Goal: Task Accomplishment & Management: Complete application form

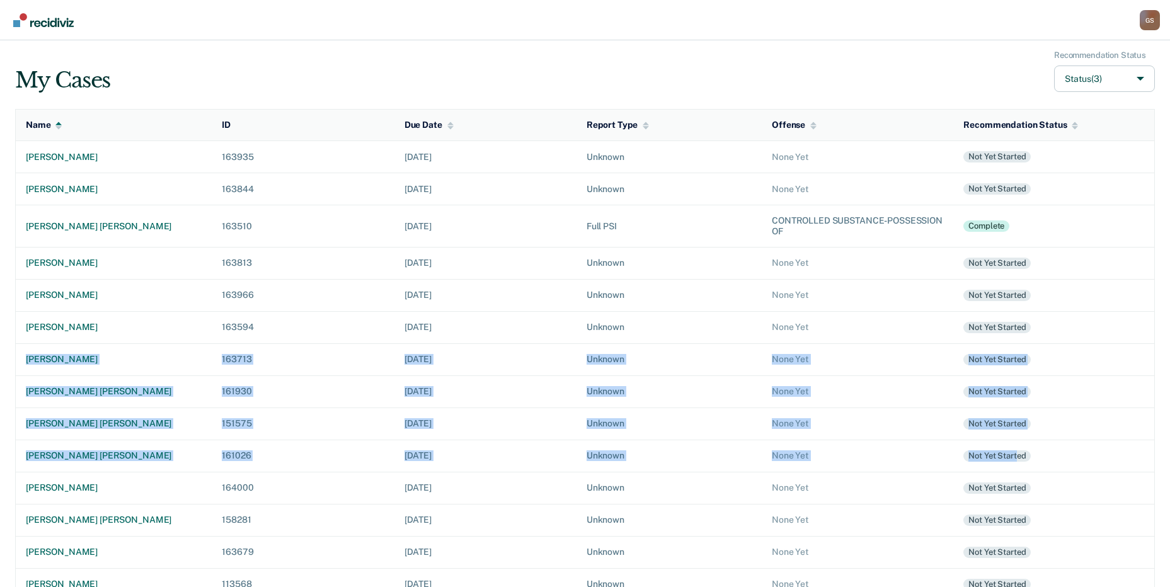
drag, startPoint x: 1028, startPoint y: 320, endPoint x: 1020, endPoint y: 441, distance: 120.7
click at [1020, 441] on tbody "[PERSON_NAME] 163935 [DATE] Unknown None Yet Not yet started [PERSON_NAME] 1638…" at bounding box center [585, 461] width 1139 height 641
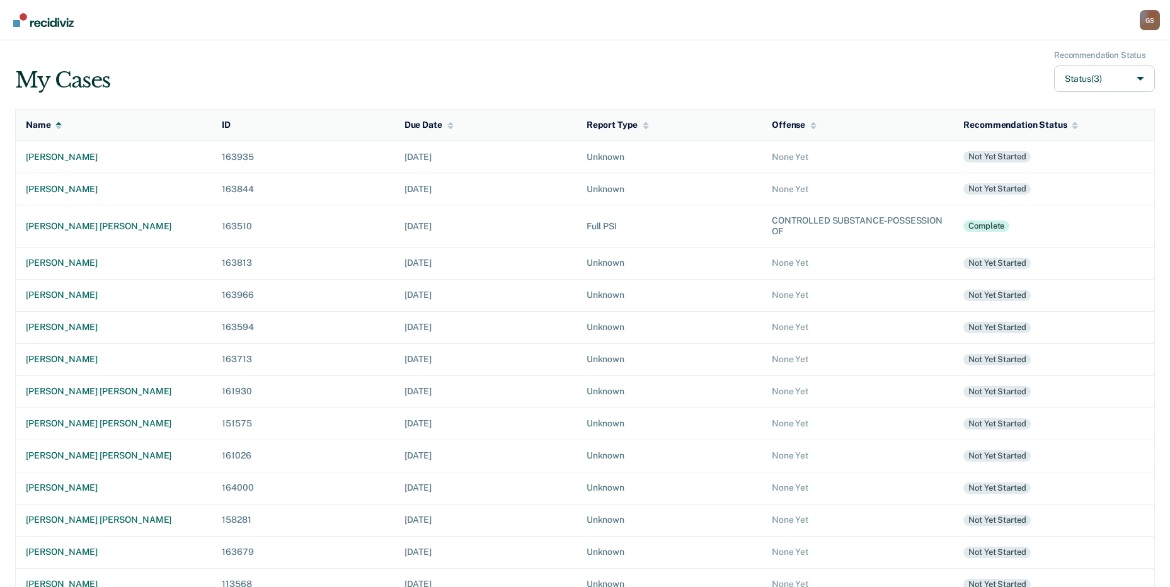
click at [557, 66] on div "My Cases Recommendation Status Status (3)" at bounding box center [585, 71] width 1140 height 42
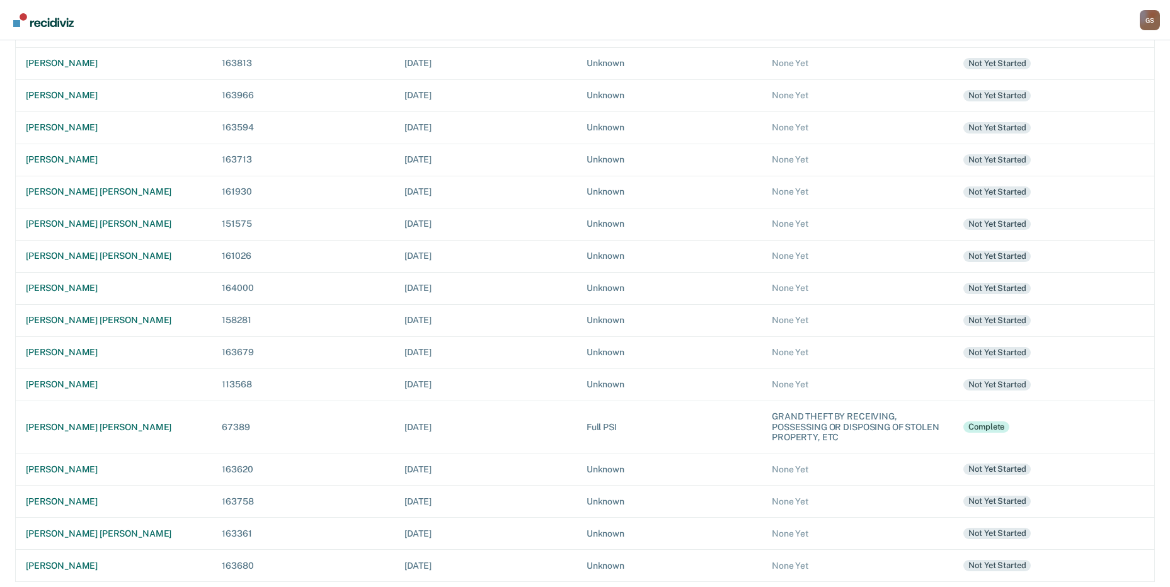
scroll to position [205, 0]
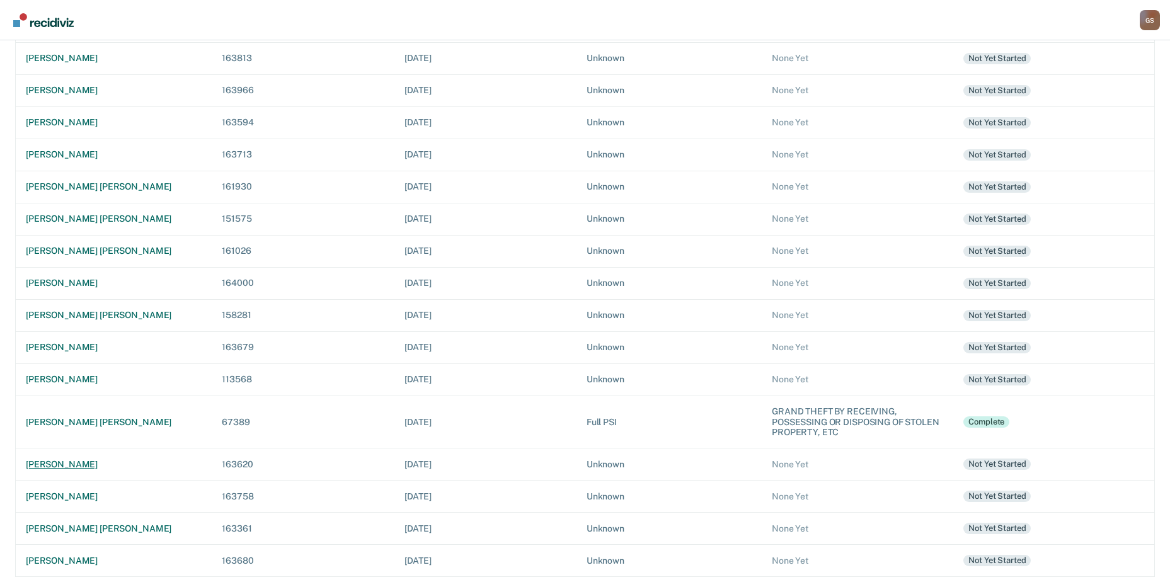
click at [63, 460] on div "[PERSON_NAME]" at bounding box center [114, 464] width 176 height 11
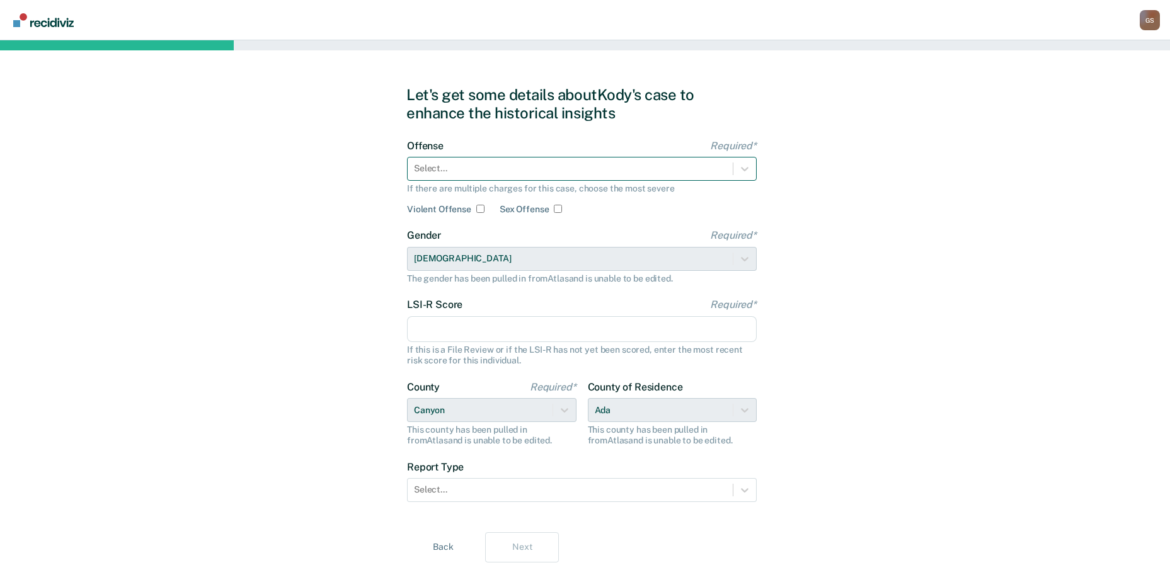
click at [456, 166] on div at bounding box center [570, 168] width 313 height 13
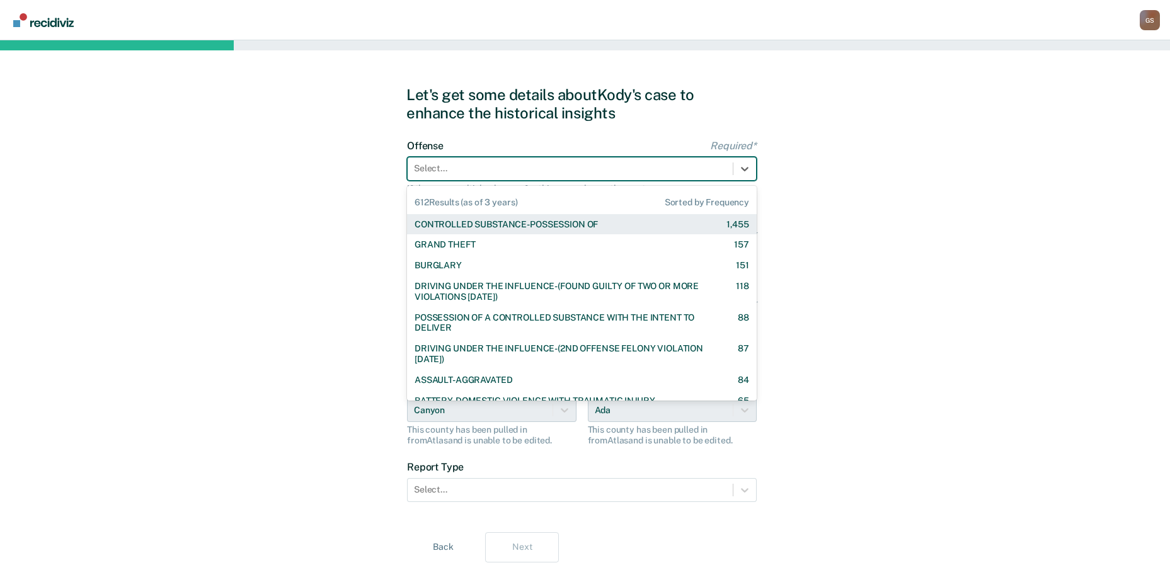
click at [458, 200] on span "612 Results (as of 3 years)" at bounding box center [466, 202] width 103 height 11
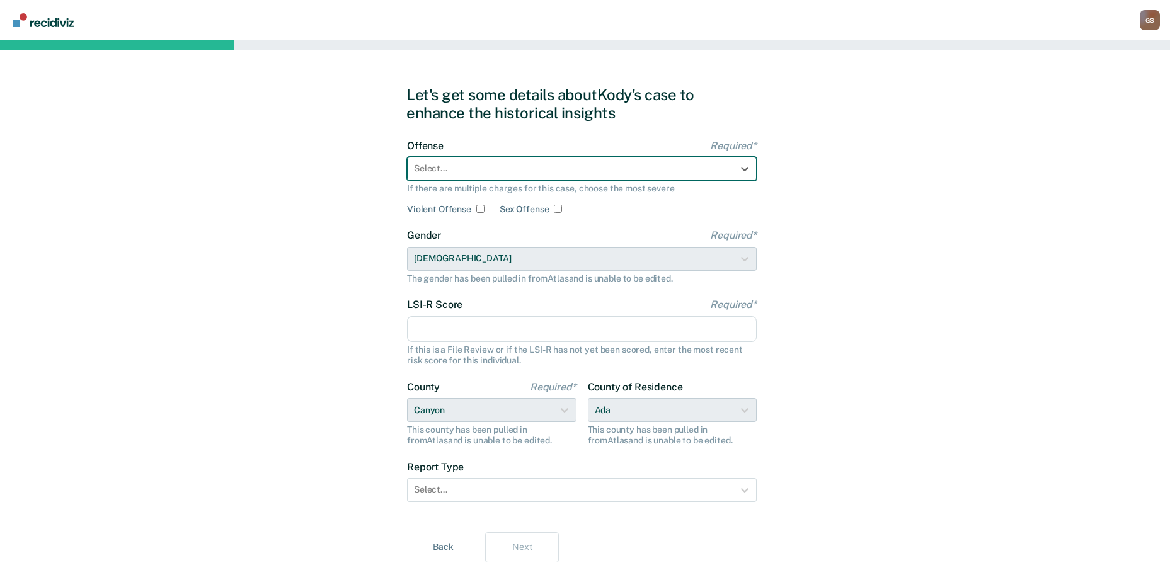
click at [456, 170] on div at bounding box center [570, 168] width 313 height 13
click at [592, 175] on div at bounding box center [570, 168] width 313 height 13
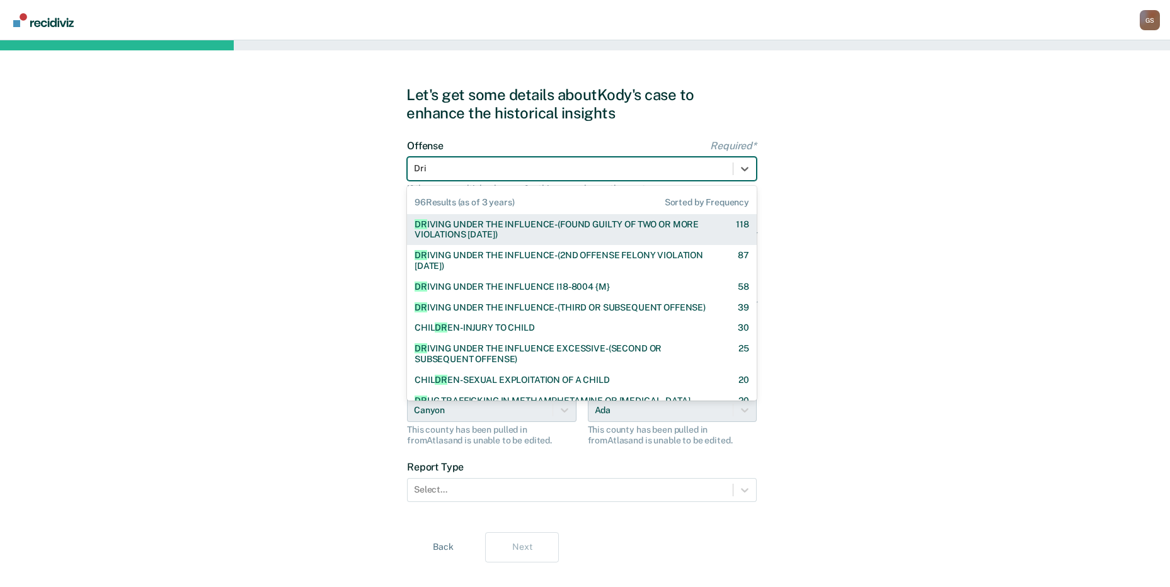
type input "Driv"
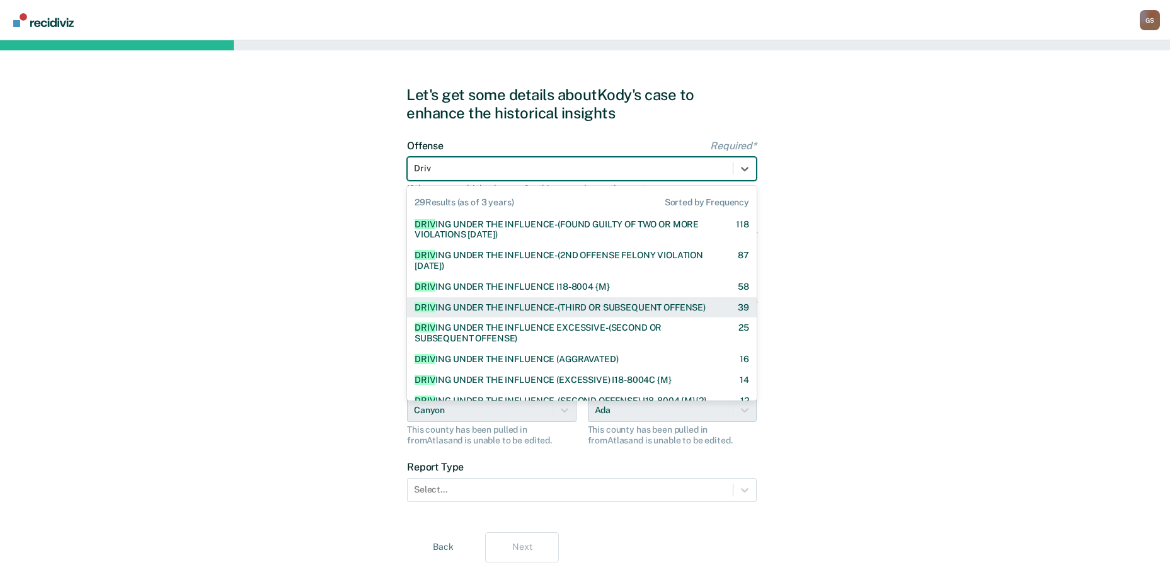
click at [582, 299] on div "DRIV ING UNDER THE INFLUENCE-(THIRD OR SUBSEQUENT OFFENSE) 39" at bounding box center [582, 307] width 350 height 21
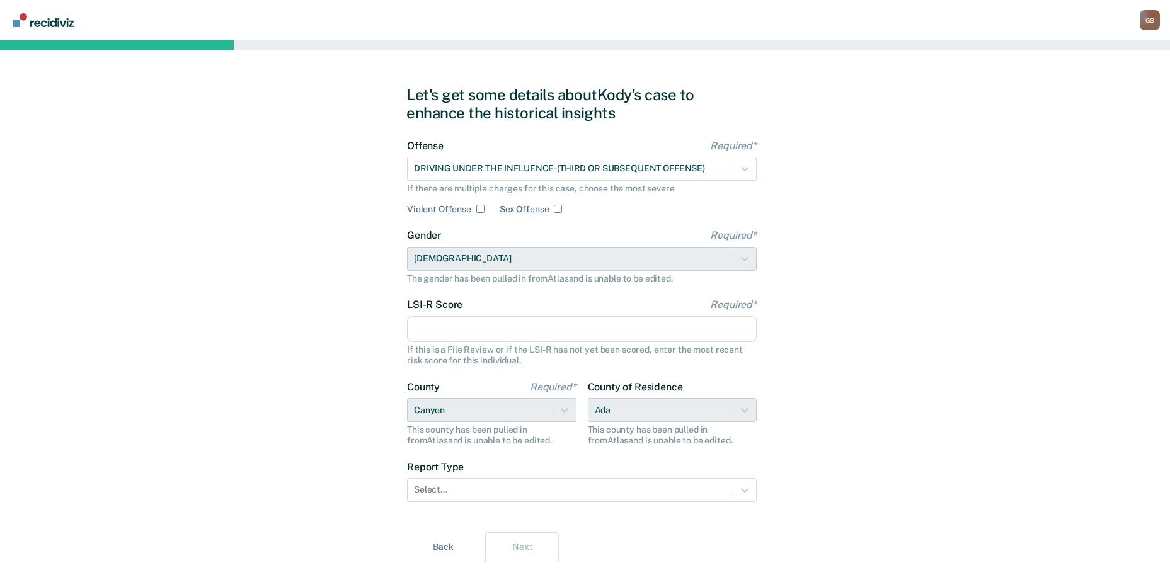
click at [518, 327] on input "LSI-R Score Required*" at bounding box center [582, 329] width 350 height 26
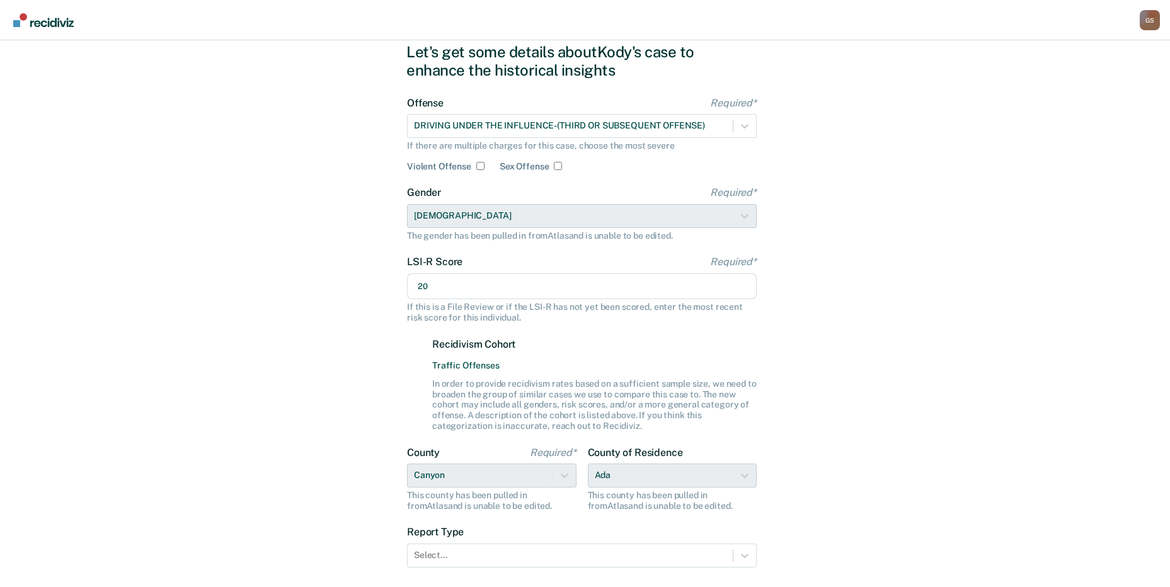
scroll to position [129, 0]
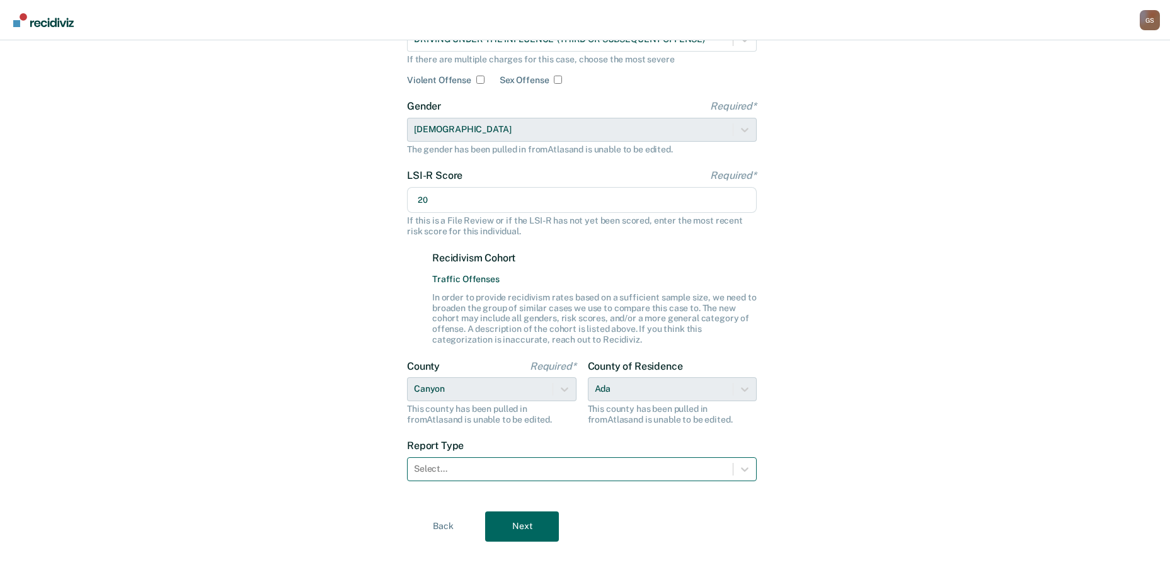
type input "20"
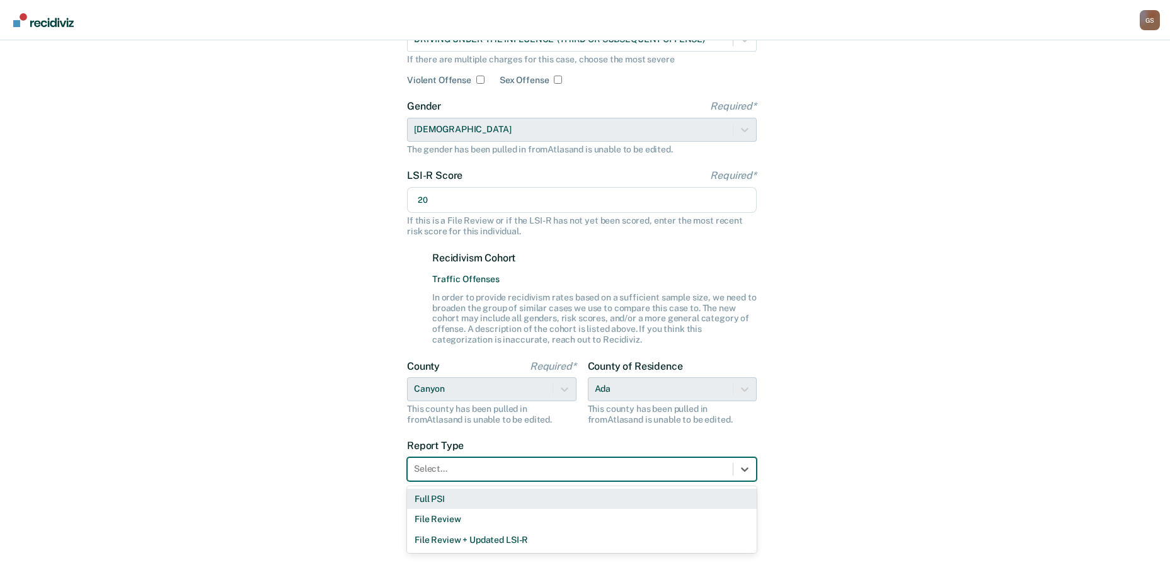
click at [519, 471] on div at bounding box center [570, 469] width 313 height 13
click at [459, 502] on div "Full PSI" at bounding box center [582, 499] width 350 height 21
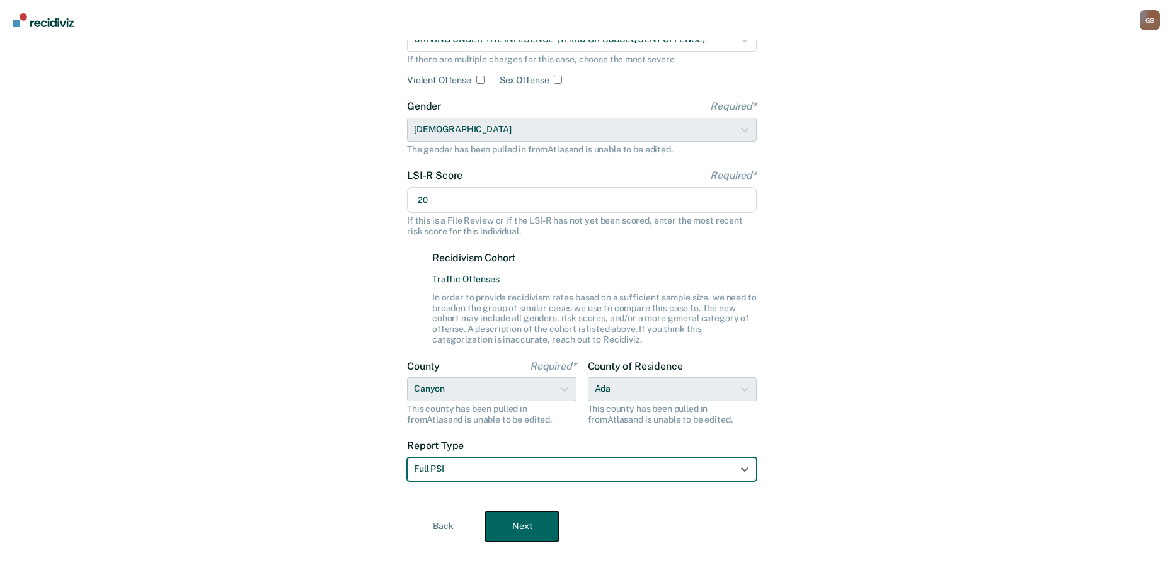
click at [520, 539] on button "Next" at bounding box center [522, 527] width 74 height 30
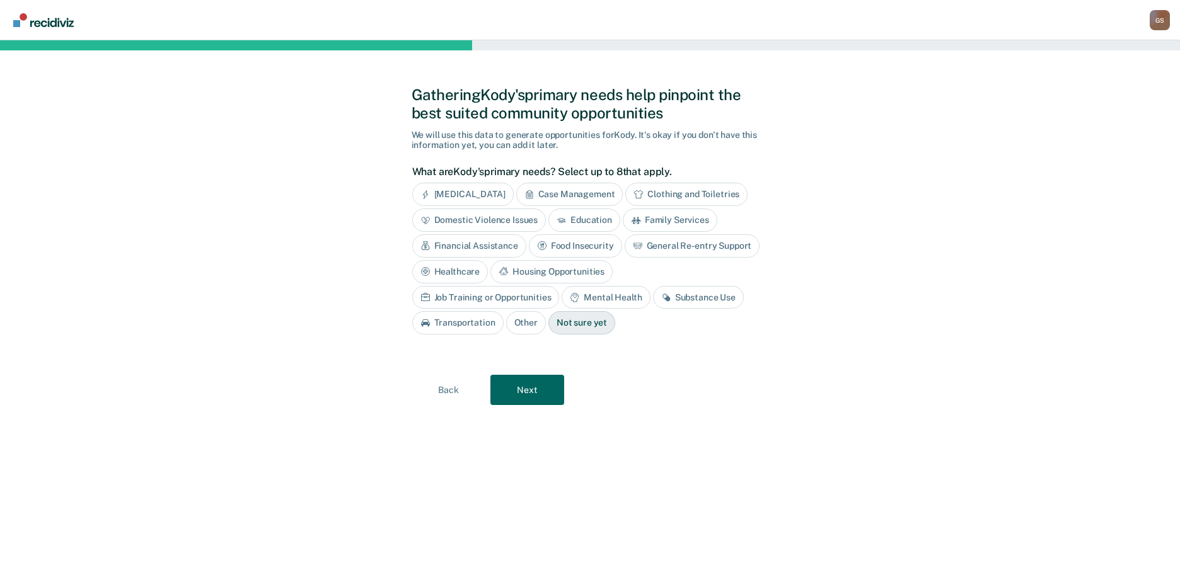
click at [562, 298] on div "Mental Health" at bounding box center [606, 297] width 88 height 23
click at [553, 379] on button "Next" at bounding box center [527, 390] width 74 height 30
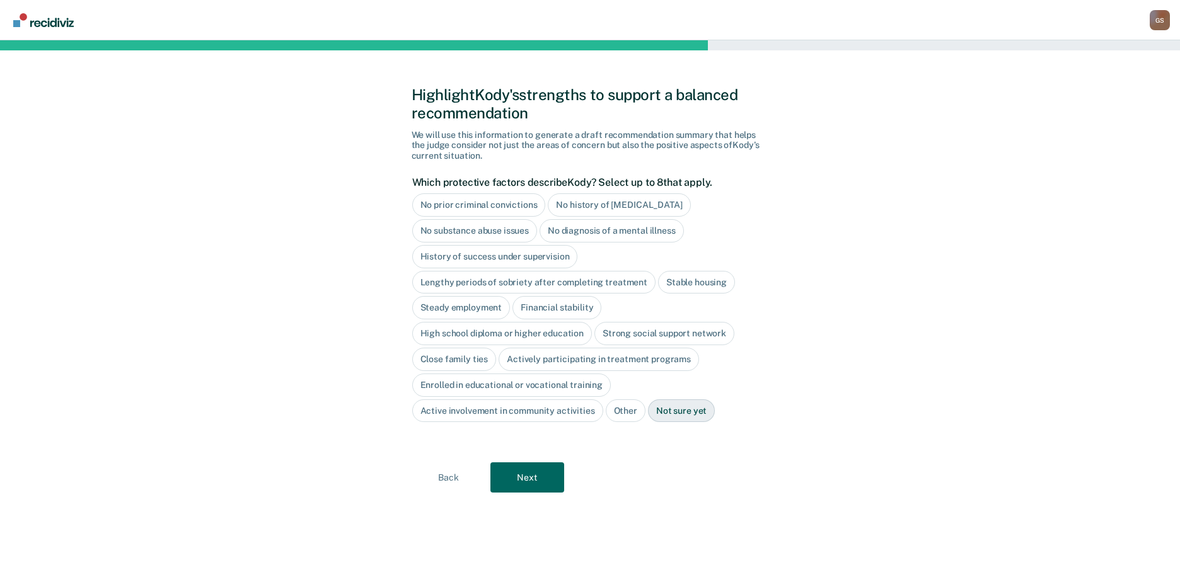
click at [618, 204] on div "No history of [MEDICAL_DATA]" at bounding box center [619, 204] width 142 height 23
click at [515, 236] on div "No substance abuse issues" at bounding box center [474, 230] width 125 height 23
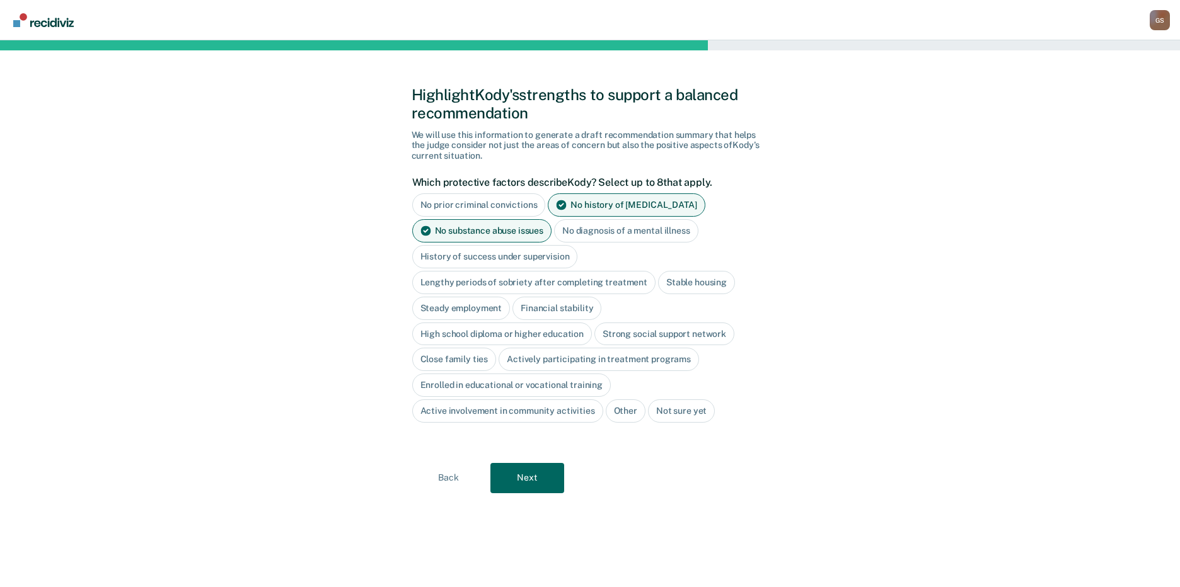
click at [515, 236] on div "No substance abuse issues" at bounding box center [482, 230] width 140 height 23
click at [527, 258] on div "History of success under supervision" at bounding box center [495, 256] width 166 height 23
click at [470, 309] on div "Steady employment" at bounding box center [461, 308] width 98 height 23
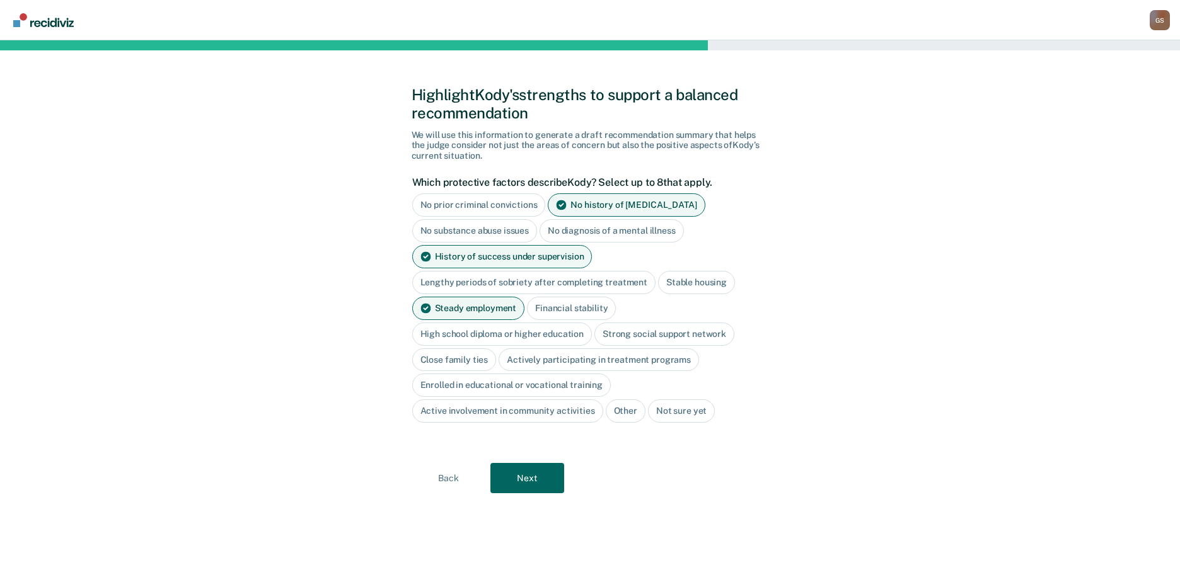
click at [553, 310] on div "Financial stability" at bounding box center [571, 308] width 89 height 23
click at [494, 323] on div "High school diploma or higher education" at bounding box center [502, 334] width 180 height 23
click at [485, 311] on div "Steady employment" at bounding box center [468, 308] width 113 height 23
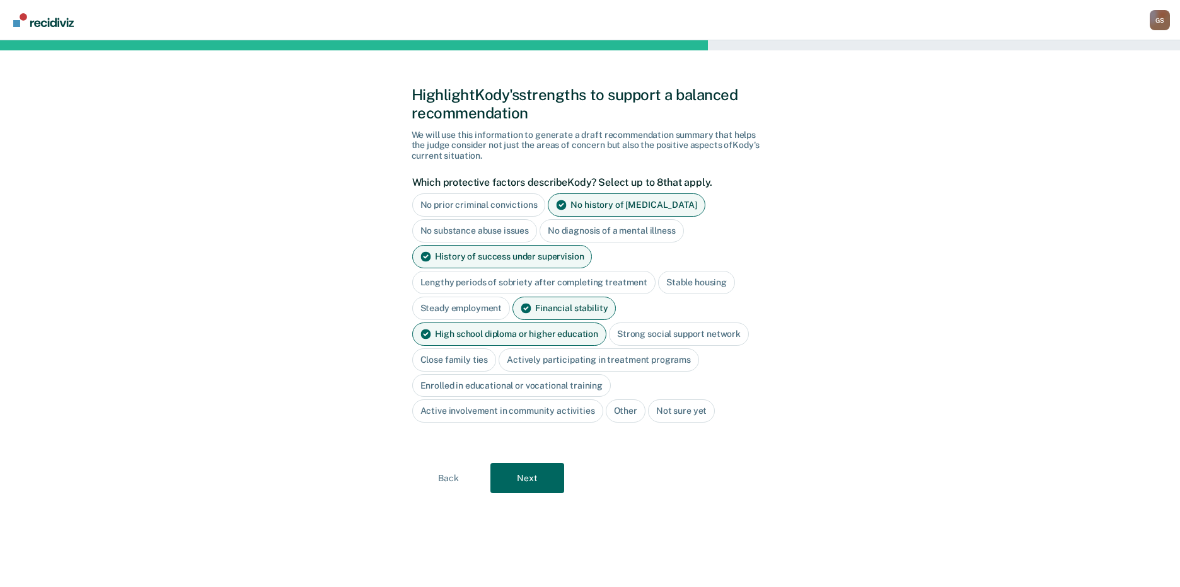
click at [571, 339] on div "High school diploma or higher education" at bounding box center [509, 334] width 195 height 23
click at [571, 339] on div "High school diploma or higher education" at bounding box center [502, 334] width 180 height 23
click at [586, 302] on div "Financial stability" at bounding box center [563, 308] width 103 height 23
click at [539, 473] on button "Next" at bounding box center [527, 478] width 74 height 30
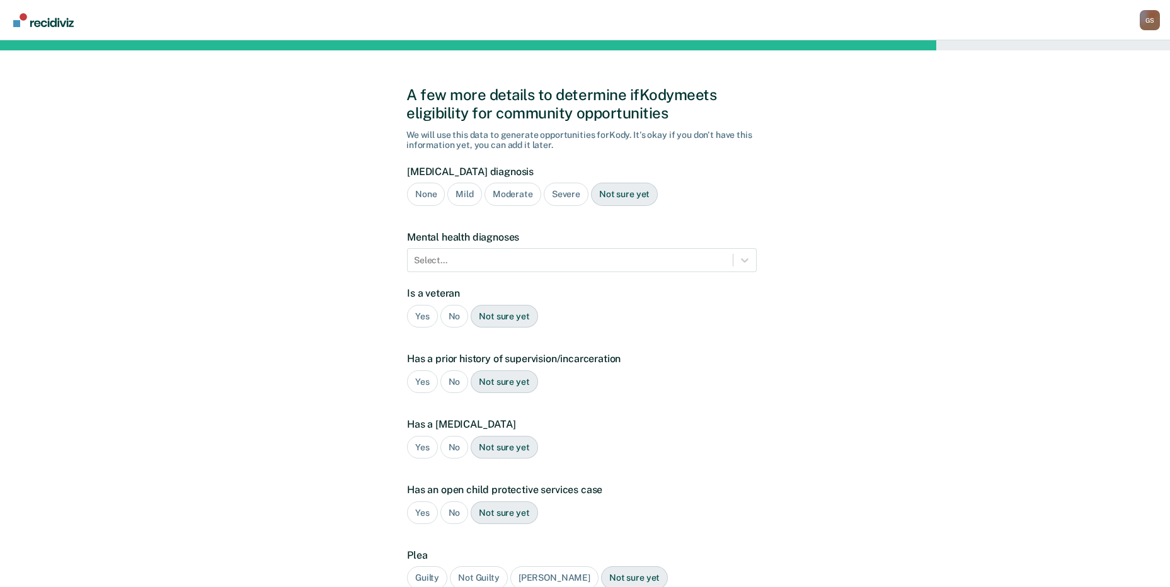
click at [623, 195] on div "Not sure yet" at bounding box center [624, 194] width 67 height 23
click at [499, 262] on div at bounding box center [570, 260] width 313 height 13
click at [429, 197] on div "None" at bounding box center [426, 194] width 38 height 23
click at [621, 199] on div "Not sure yet" at bounding box center [624, 194] width 67 height 23
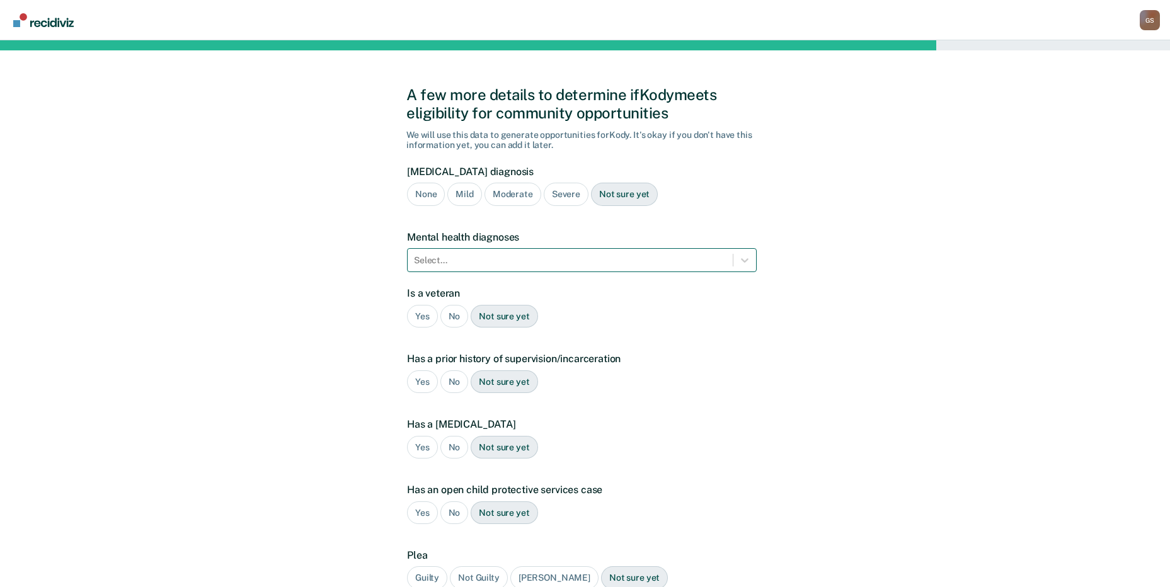
click at [505, 260] on div at bounding box center [570, 260] width 313 height 13
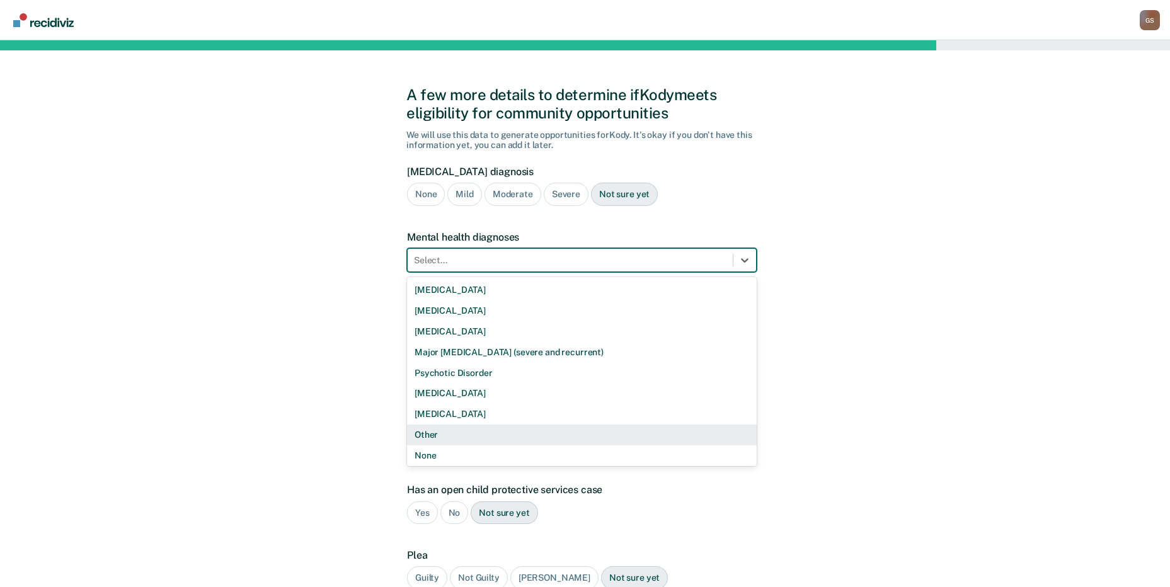
click at [439, 441] on div "Other" at bounding box center [582, 435] width 350 height 21
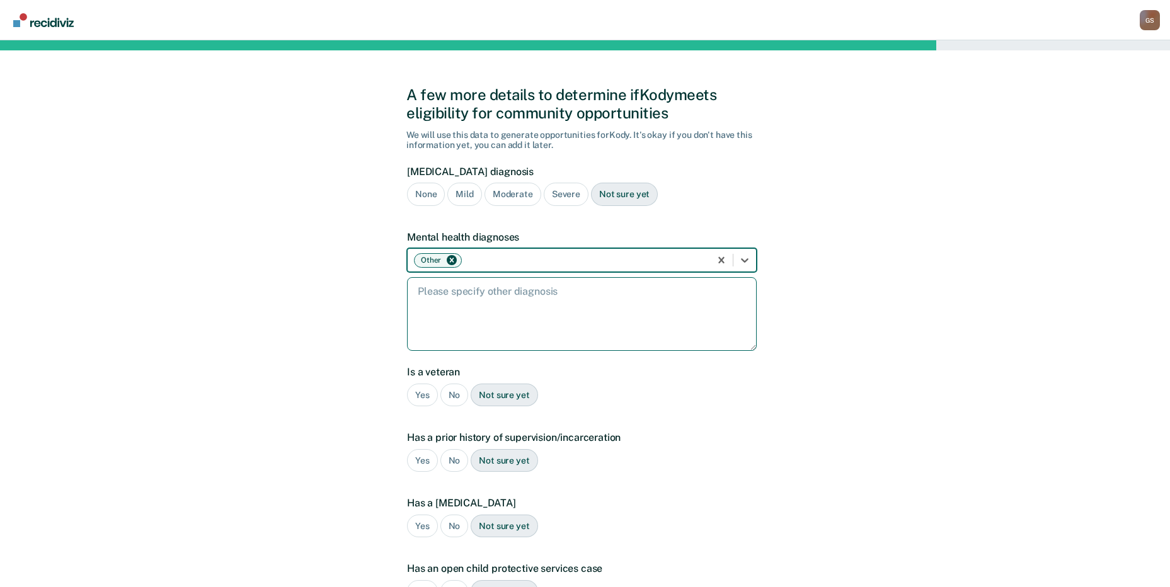
click at [526, 295] on textarea at bounding box center [582, 314] width 350 height 74
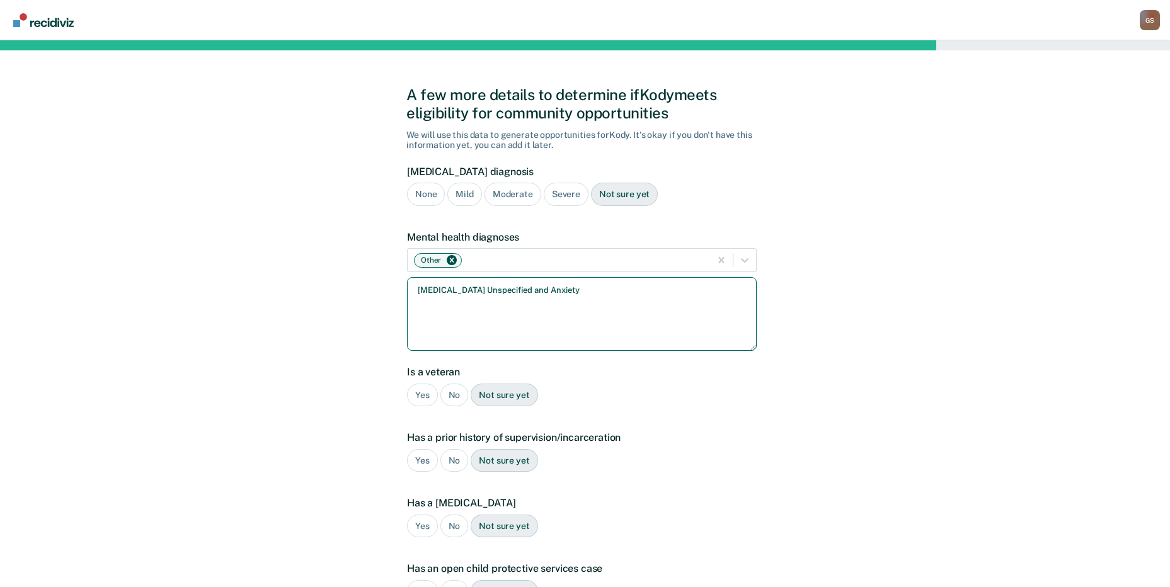
type textarea "[MEDICAL_DATA] Unspecified and Anxiety"
click at [448, 397] on div "No" at bounding box center [455, 395] width 28 height 23
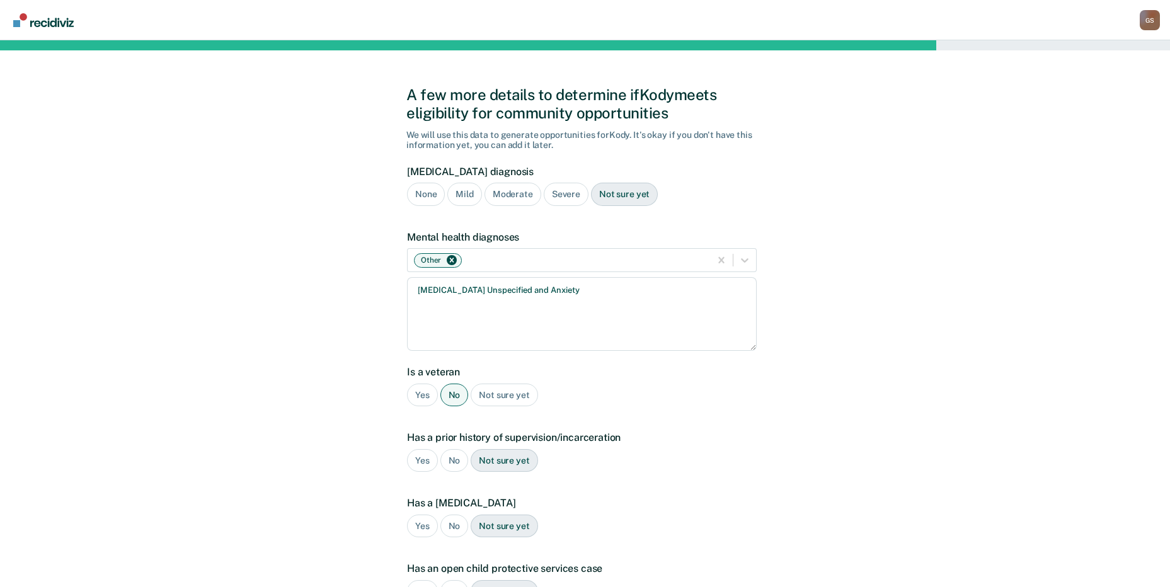
click at [420, 458] on div "Yes" at bounding box center [422, 460] width 31 height 23
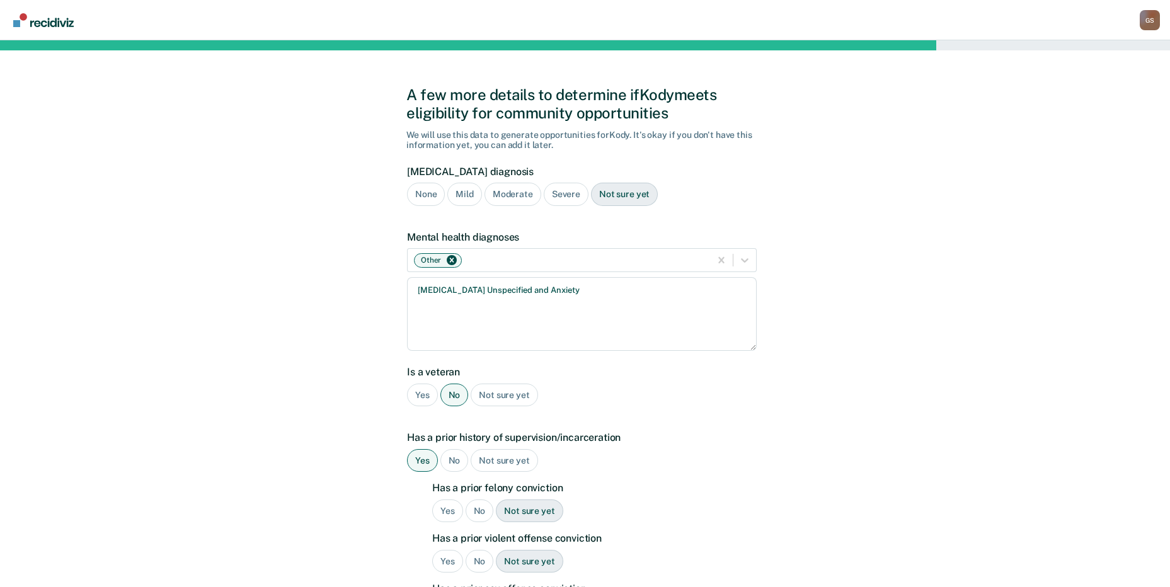
click at [829, 448] on div "A few more details to determine if Kody meets eligibility for community opportu…" at bounding box center [585, 513] width 1170 height 946
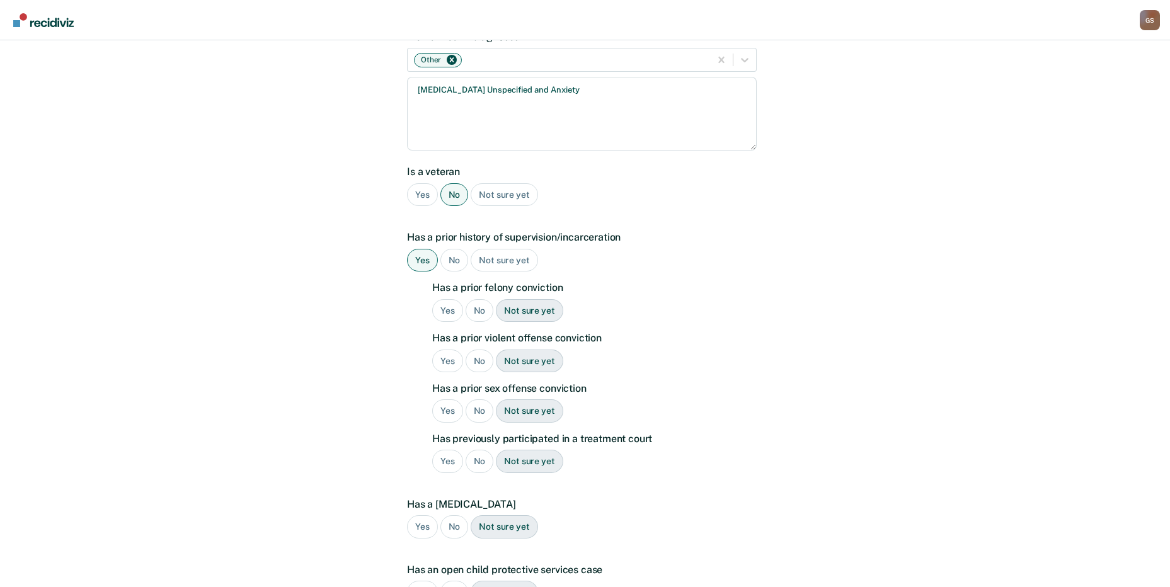
scroll to position [202, 0]
click at [474, 372] on div "Has a prior felony conviction Yes No Not sure yet Has a prior violent offense c…" at bounding box center [594, 381] width 325 height 202
click at [477, 357] on div "No" at bounding box center [480, 360] width 28 height 23
click at [477, 415] on div "No" at bounding box center [480, 409] width 28 height 23
click at [478, 307] on div "No" at bounding box center [480, 309] width 28 height 23
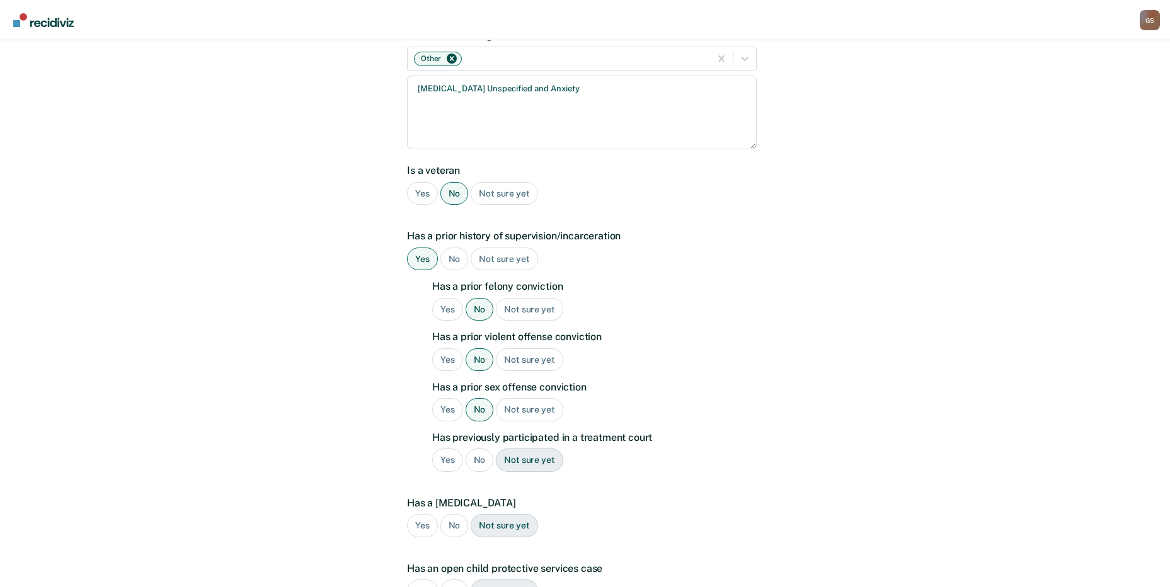
click at [472, 460] on div "No" at bounding box center [480, 460] width 28 height 23
click at [450, 525] on div "No" at bounding box center [455, 525] width 28 height 23
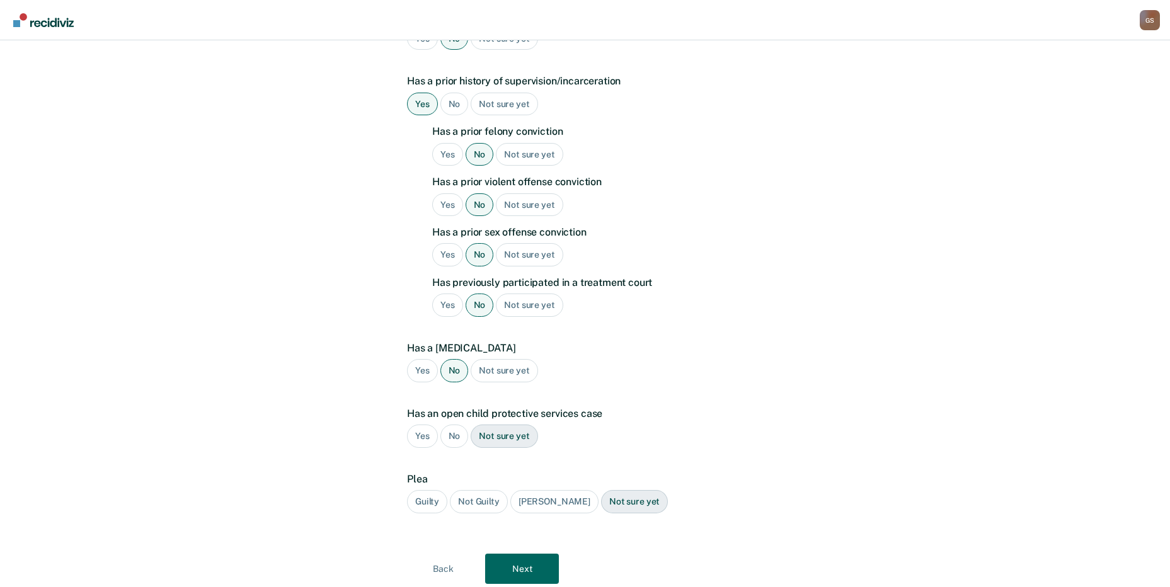
scroll to position [399, 0]
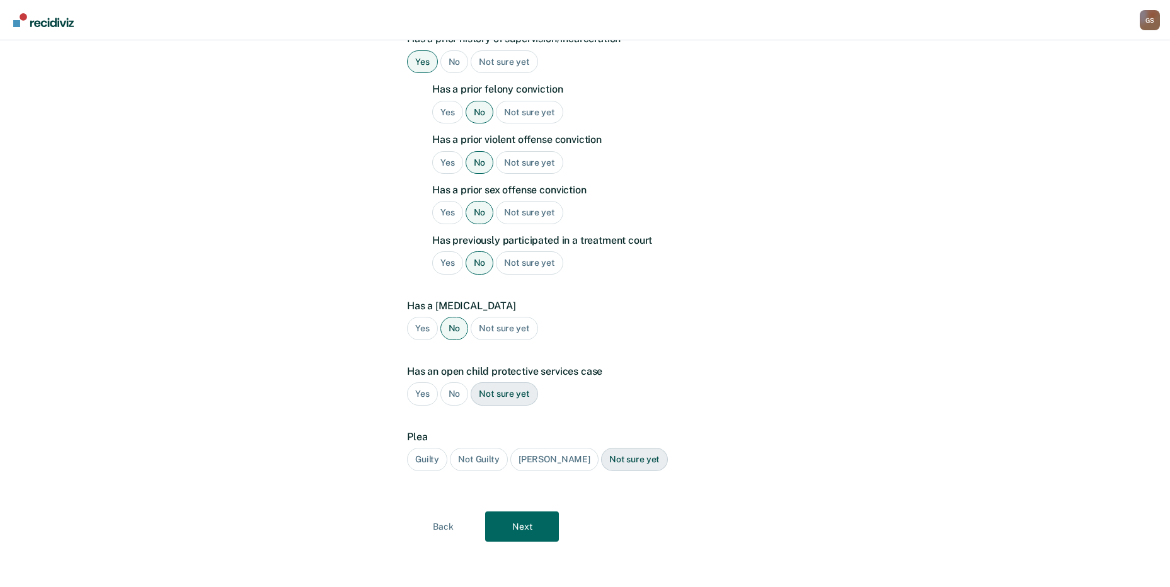
click at [458, 391] on div "No" at bounding box center [455, 394] width 28 height 23
click at [417, 454] on div "Guilty" at bounding box center [427, 459] width 40 height 23
click at [531, 529] on button "Next" at bounding box center [522, 527] width 74 height 30
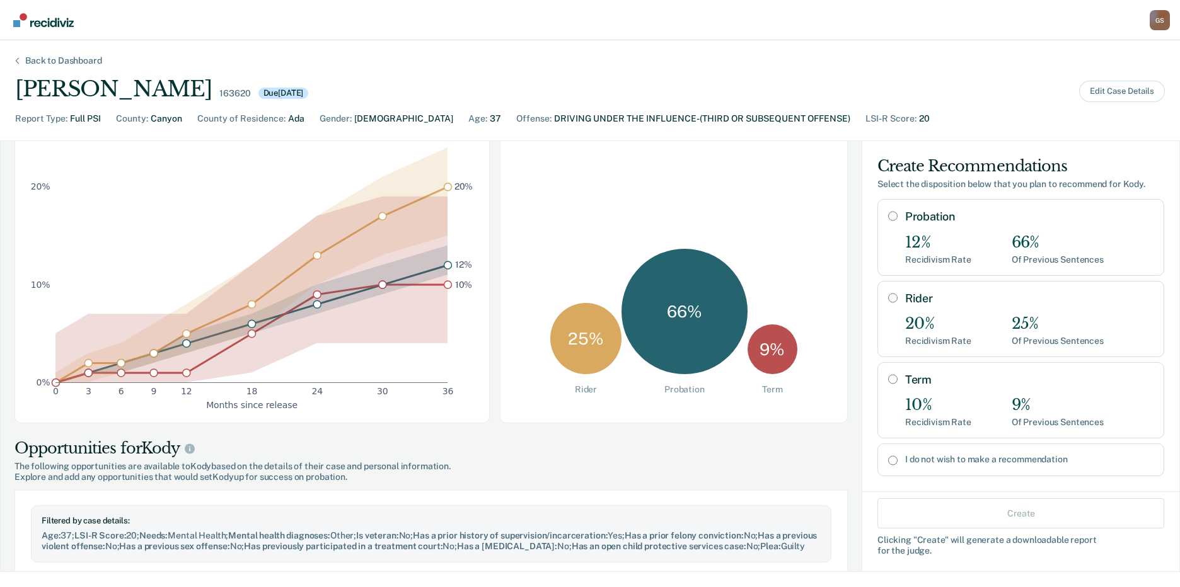
scroll to position [126, 0]
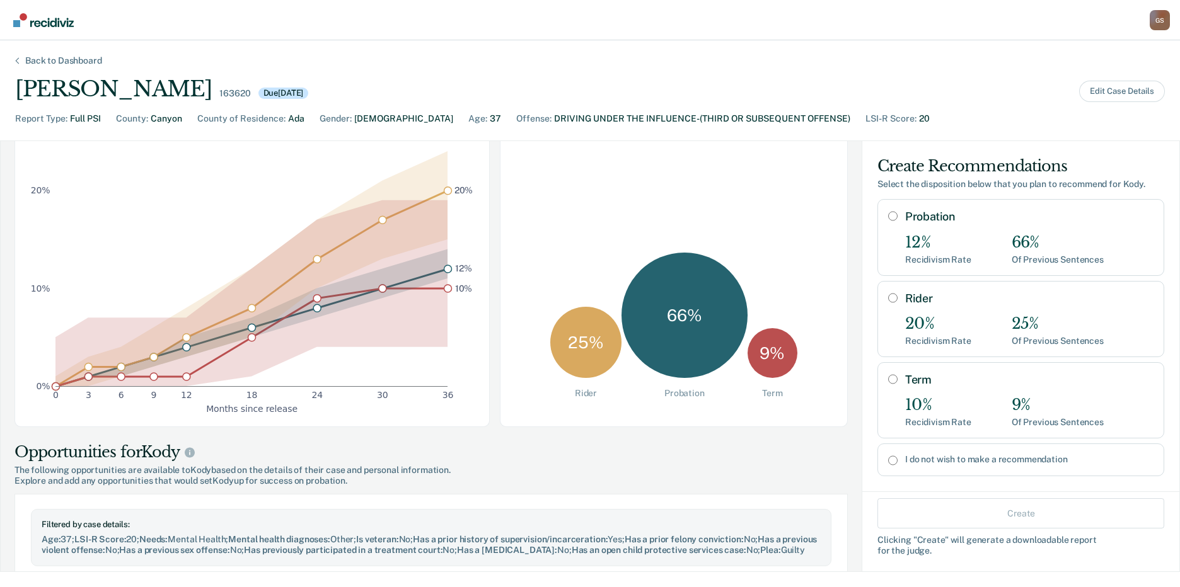
click at [989, 239] on div "12% Recidivism Rate 66% Of Previous Sentences" at bounding box center [1029, 250] width 248 height 32
radio input "true"
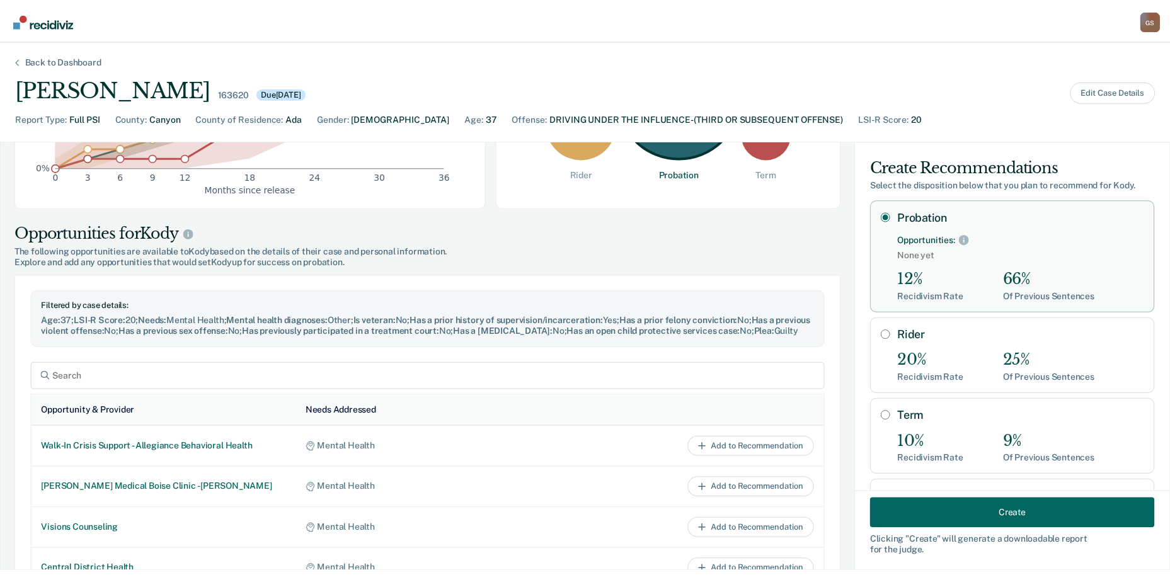
scroll to position [378, 0]
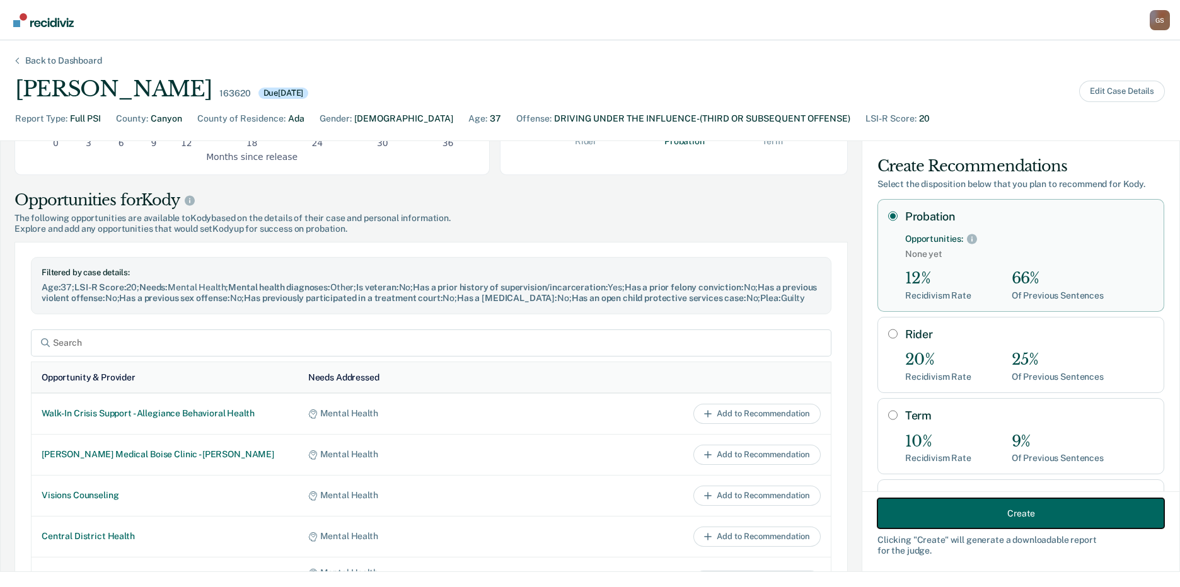
click at [966, 517] on button "Create" at bounding box center [1020, 514] width 287 height 30
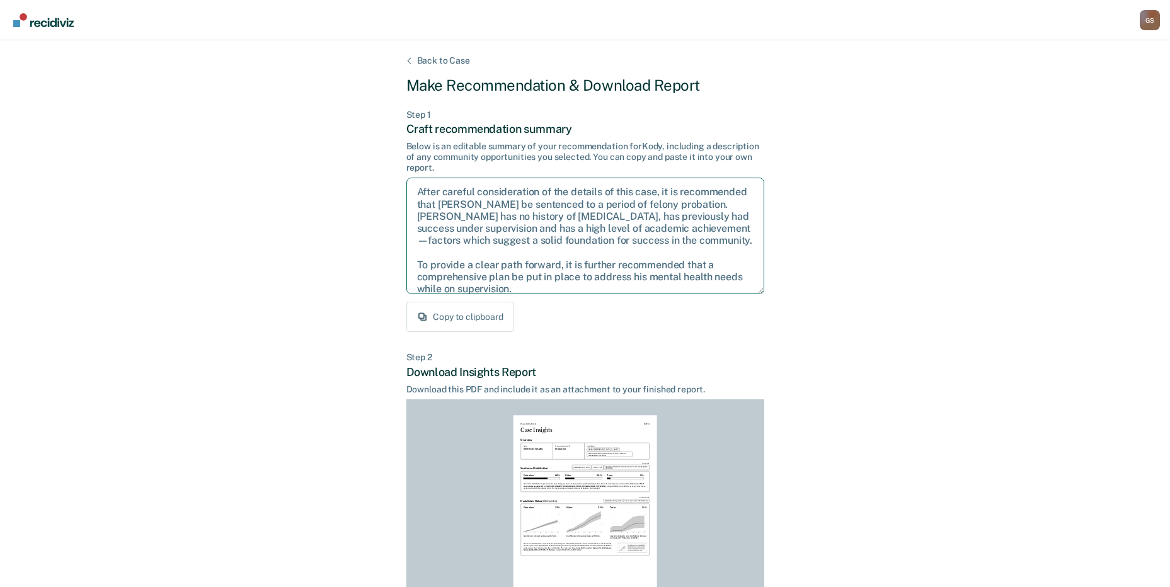
scroll to position [57, 0]
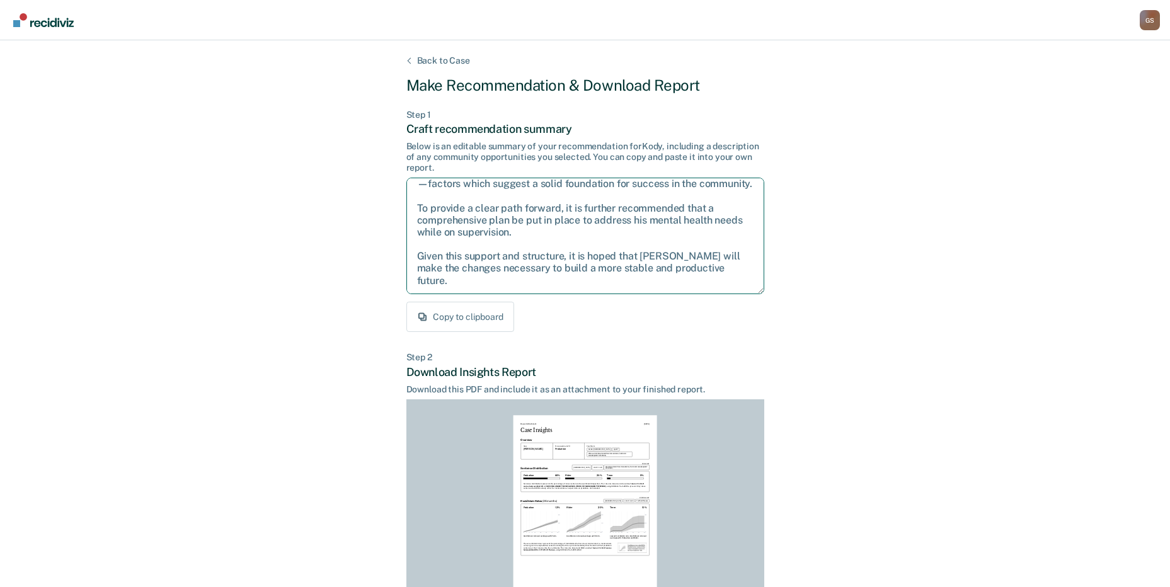
drag, startPoint x: 412, startPoint y: 189, endPoint x: 741, endPoint y: 285, distance: 342.7
click at [741, 285] on textarea "After careful consideration of the details of this case, it is recommended that…" at bounding box center [586, 236] width 358 height 117
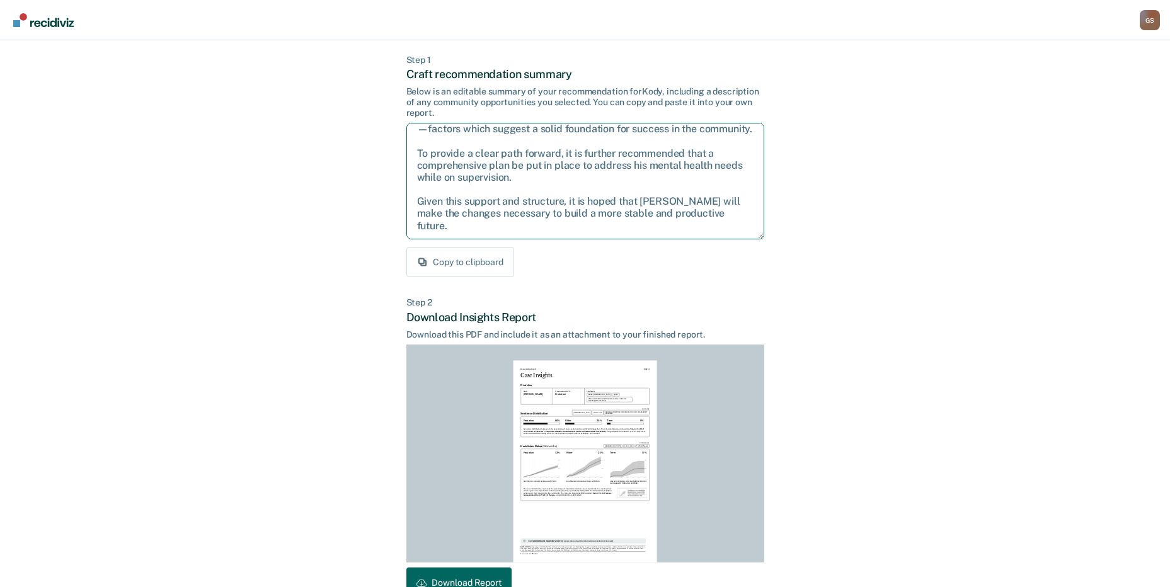
scroll to position [131, 0]
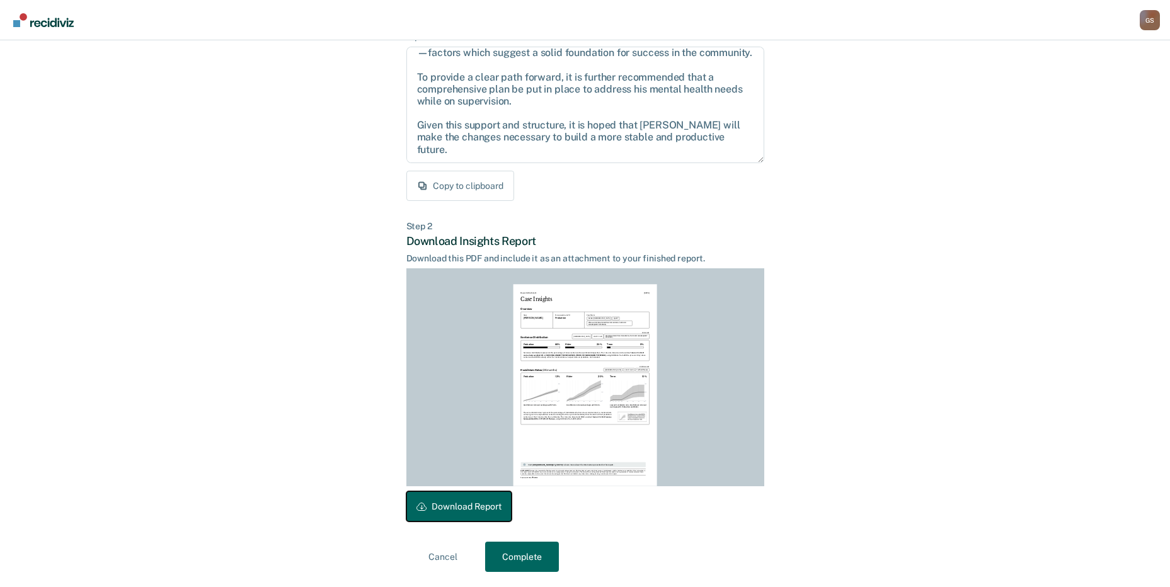
click at [483, 505] on button "Download Report" at bounding box center [459, 507] width 105 height 30
click at [524, 557] on button "Complete" at bounding box center [522, 557] width 74 height 30
